Goal: Browse casually

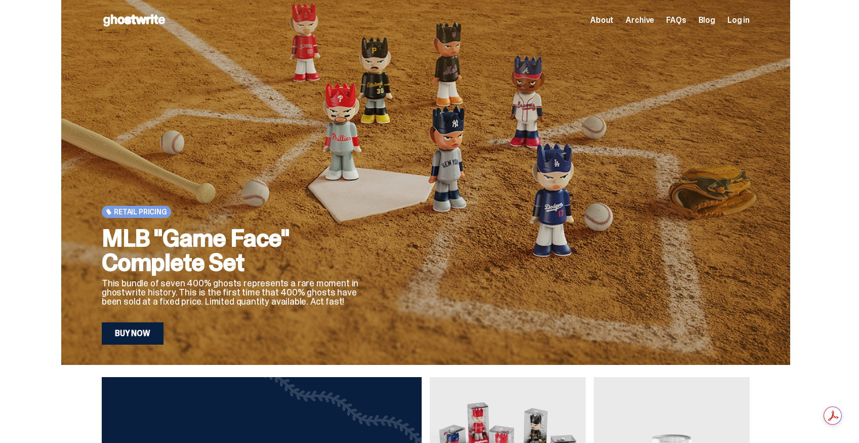
click at [610, 22] on span "About" at bounding box center [602, 20] width 23 height 8
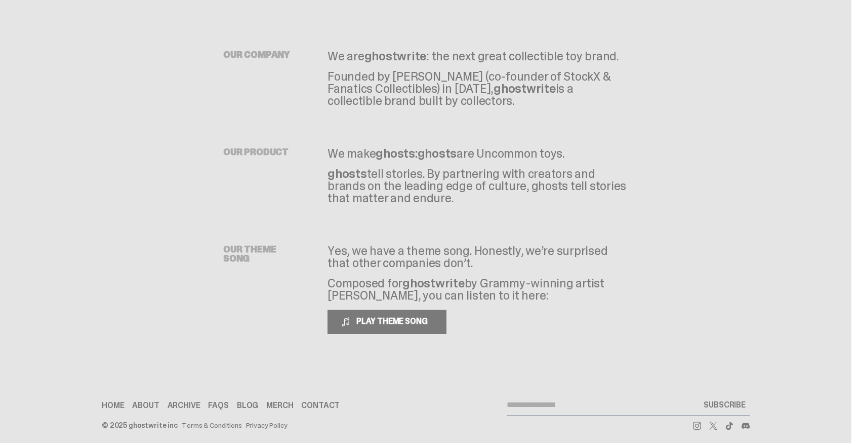
scroll to position [32, 0]
click at [390, 321] on span "PLAY THEME SONG" at bounding box center [394, 319] width 82 height 11
click at [380, 324] on span "PAUSE THEME SONG" at bounding box center [393, 319] width 80 height 11
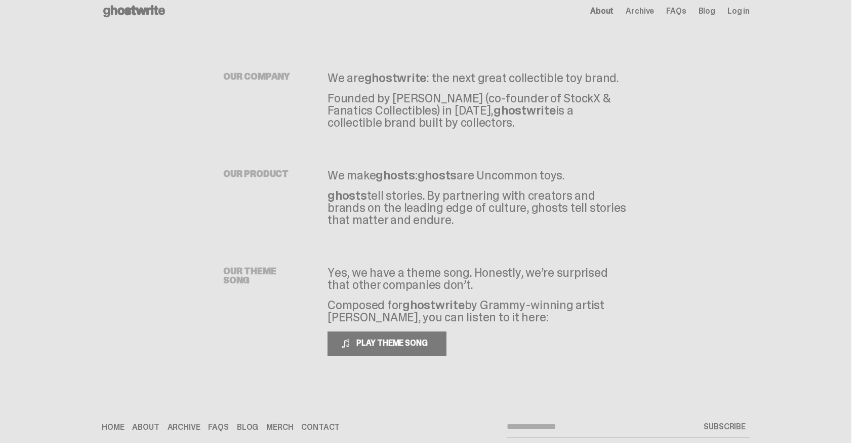
scroll to position [0, 0]
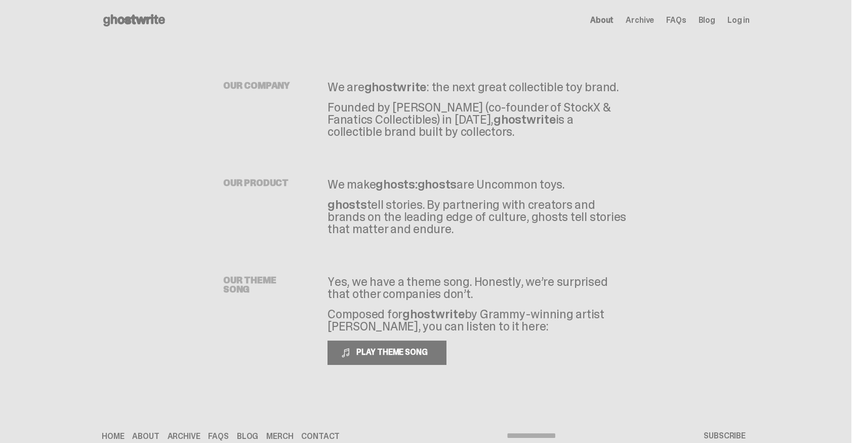
click at [715, 20] on link "Blog" at bounding box center [707, 20] width 17 height 8
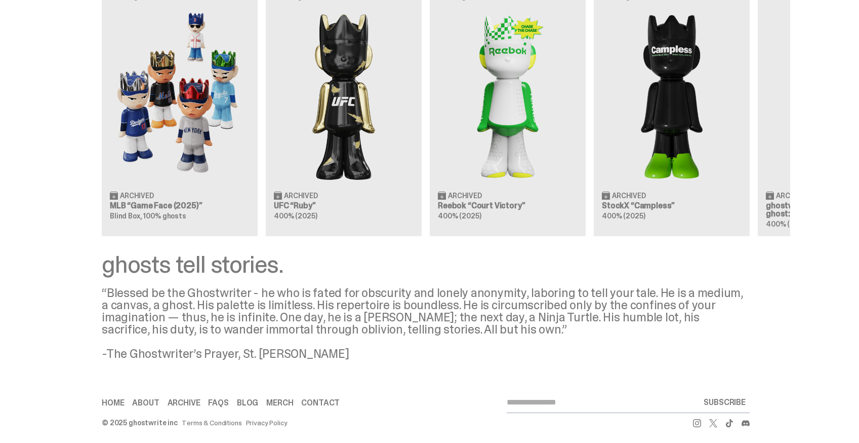
scroll to position [908, 0]
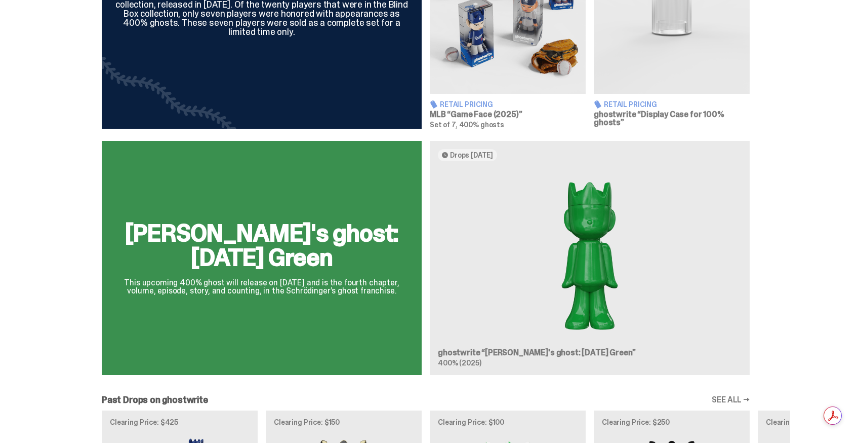
scroll to position [688, 0]
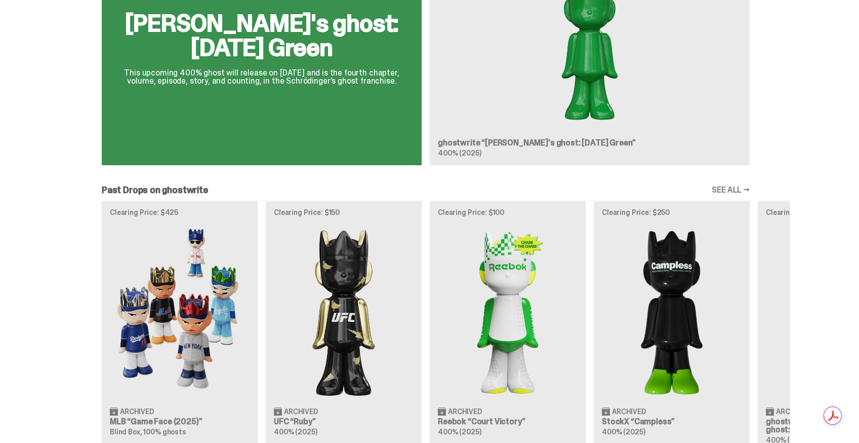
click at [327, 140] on div "[PERSON_NAME]'s ghost: [DATE] Green This upcoming 400% ghost will release on [D…" at bounding box center [425, 52] width 729 height 242
click at [306, 42] on div "[PERSON_NAME]'s ghost: [DATE] Green This upcoming 400% ghost will release on [D…" at bounding box center [425, 52] width 729 height 242
click at [324, 50] on div "[PERSON_NAME]'s ghost: [DATE] Green This upcoming 400% ghost will release on [D…" at bounding box center [425, 52] width 729 height 242
click at [332, 22] on div "[PERSON_NAME]'s ghost: [DATE] Green This upcoming 400% ghost will release on [D…" at bounding box center [425, 52] width 729 height 242
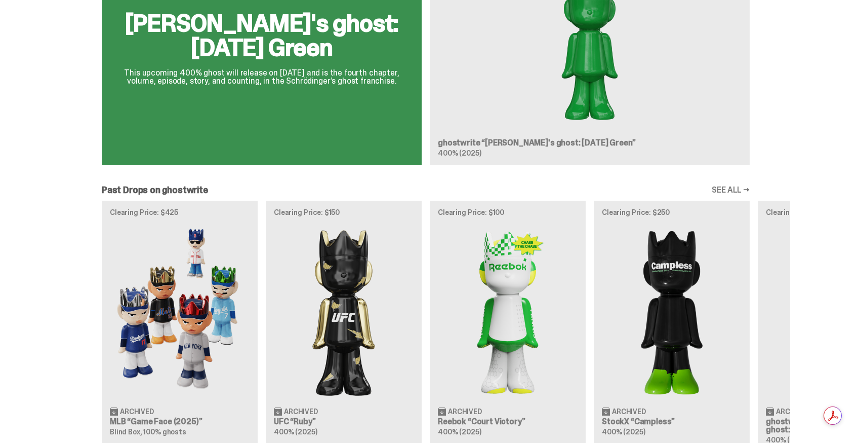
click at [583, 65] on div "[PERSON_NAME]'s ghost: [DATE] Green This upcoming 400% ghost will release on [D…" at bounding box center [425, 52] width 729 height 242
click at [589, 64] on div "[PERSON_NAME]'s ghost: [DATE] Green This upcoming 400% ghost will release on [D…" at bounding box center [425, 52] width 729 height 242
click at [482, 140] on div "[PERSON_NAME]'s ghost: [DATE] Green This upcoming 400% ghost will release on [D…" at bounding box center [425, 52] width 729 height 242
click at [446, 147] on div "[PERSON_NAME]'s ghost: [DATE] Green This upcoming 400% ghost will release on [D…" at bounding box center [425, 52] width 729 height 242
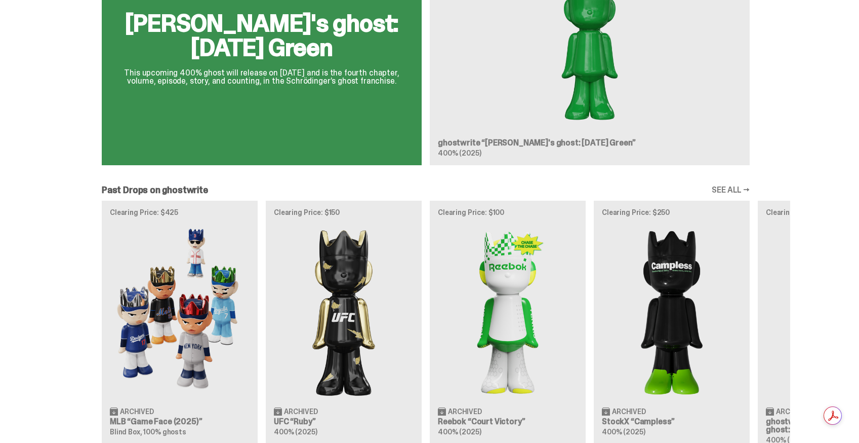
click at [456, 159] on div "[PERSON_NAME]'s ghost: [DATE] Green This upcoming 400% ghost will release on [D…" at bounding box center [425, 52] width 729 height 242
click at [733, 186] on link "SEE ALL →" at bounding box center [731, 190] width 38 height 8
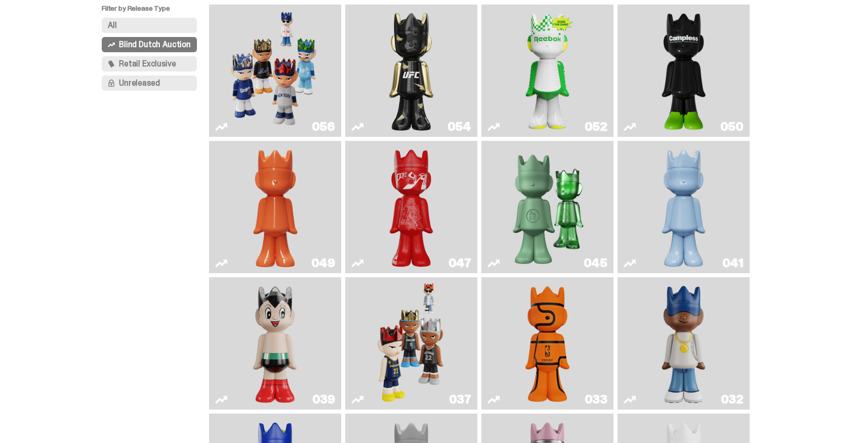
scroll to position [102, 0]
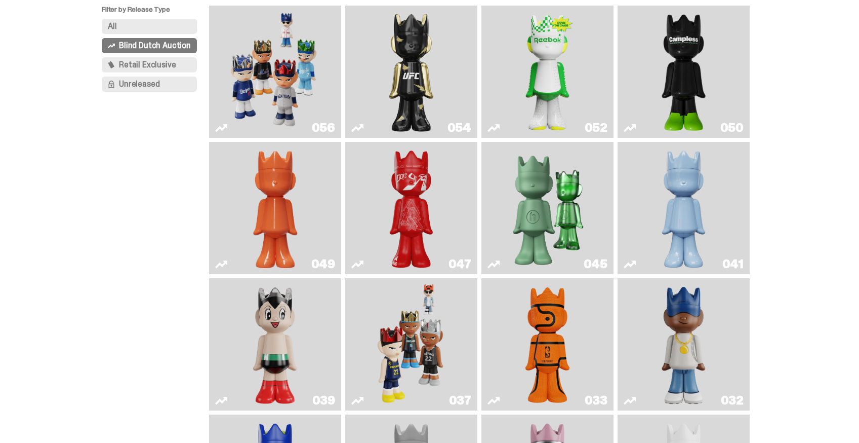
click at [264, 228] on img "Schrödinger's ghost: Orange Vibe" at bounding box center [276, 208] width 54 height 124
